Goal: Transaction & Acquisition: Purchase product/service

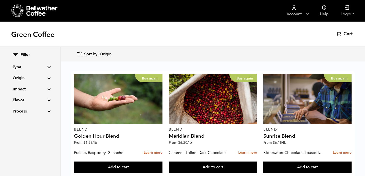
scroll to position [23, 0]
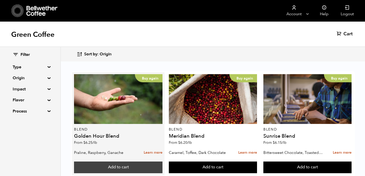
click at [110, 161] on button "Add to cart" at bounding box center [118, 167] width 88 height 12
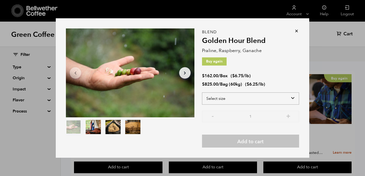
click at [239, 95] on select "Select size Bag (60kg) (132 lbs) Box (24 lbs)" at bounding box center [250, 98] width 97 height 12
select select "bag-3"
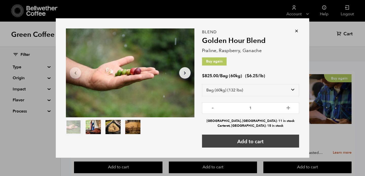
click at [252, 141] on button "Add to cart" at bounding box center [250, 140] width 97 height 13
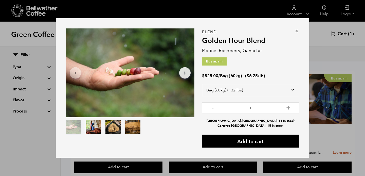
click at [295, 31] on icon at bounding box center [296, 30] width 5 height 5
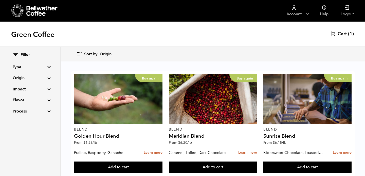
scroll to position [132, 0]
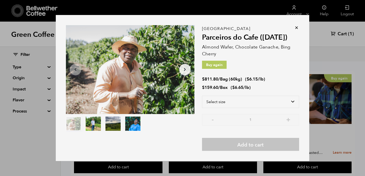
click at [111, 140] on div "Item 1 of 4 Arrow Left Arrow Right item 0 item 1 item 2 item 3 Item 1 of 4" at bounding box center [134, 87] width 136 height 125
click at [263, 102] on select "Select size Bag (60kg) (132 lbs) Box (24 lbs)" at bounding box center [250, 101] width 97 height 12
select select "bag-3"
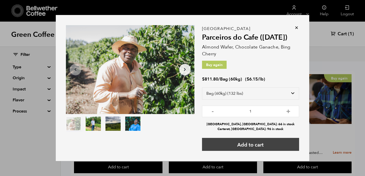
click at [258, 145] on button "Add to cart" at bounding box center [250, 144] width 97 height 13
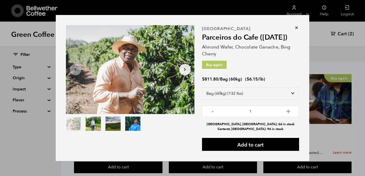
click at [296, 29] on icon at bounding box center [296, 27] width 5 height 5
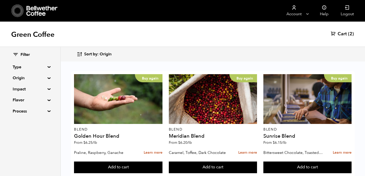
scroll to position [213, 0]
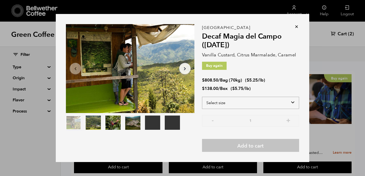
click at [251, 99] on select "Select size Bag (70kg) (154 lbs) Box (24 lbs)" at bounding box center [250, 103] width 97 height 12
select select "bag"
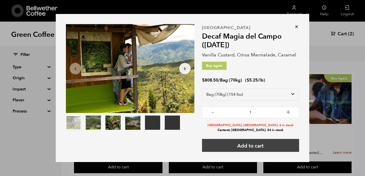
click at [253, 147] on button "Add to cart" at bounding box center [250, 145] width 97 height 13
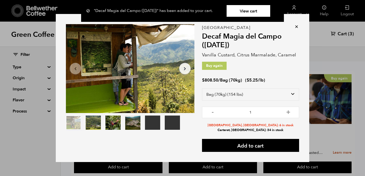
click at [298, 25] on icon at bounding box center [296, 26] width 5 height 5
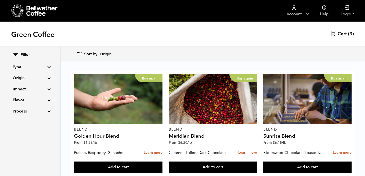
scroll to position [43, 0]
click at [345, 34] on span "Cart" at bounding box center [341, 34] width 9 height 6
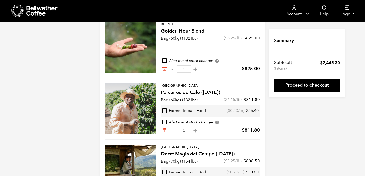
scroll to position [68, 0]
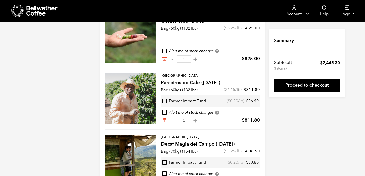
click at [166, 120] on icon "Remove from cart" at bounding box center [164, 120] width 5 height 5
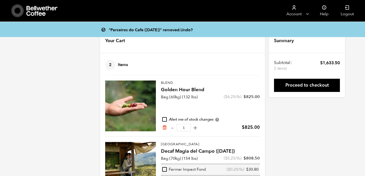
click at [64, 90] on div "“Parceiros do Cafe (APR 25)” removed. Undo? Your Cart 2 Items Update cart 2 Ite…" at bounding box center [182, 113] width 365 height 168
click at [26, 12] on div at bounding box center [34, 10] width 47 height 13
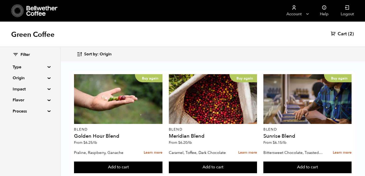
click at [31, 78] on summary "Origin" at bounding box center [30, 78] width 35 height 6
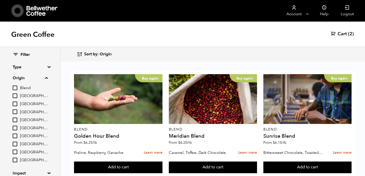
click at [18, 128] on label "[GEOGRAPHIC_DATA]" at bounding box center [30, 128] width 35 height 6
click at [0, 0] on input "[GEOGRAPHIC_DATA]" at bounding box center [0, 0] width 0 height 0
checkbox input "true"
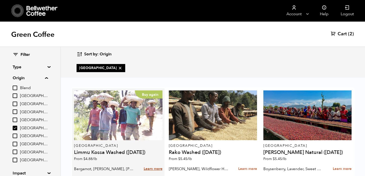
scroll to position [29, 0]
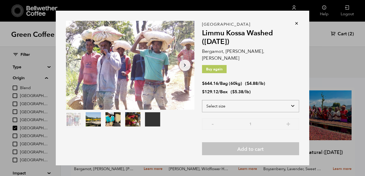
click at [269, 100] on select "Select size Bag (60kg) (132 lbs) Box (24 lbs)" at bounding box center [250, 106] width 97 height 12
select select "bag-3"
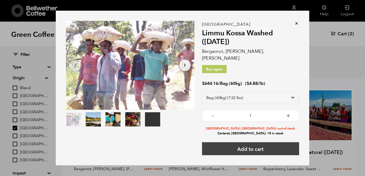
click at [251, 147] on button "Add to cart" at bounding box center [250, 148] width 97 height 13
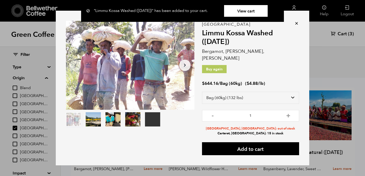
click at [254, 13] on link "View cart" at bounding box center [246, 11] width 44 height 12
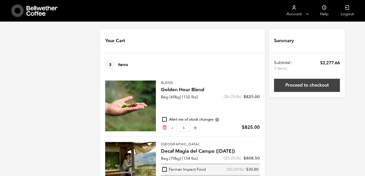
click at [283, 81] on link "Proceed to checkout" at bounding box center [307, 85] width 66 height 13
